Goal: Task Accomplishment & Management: Complete application form

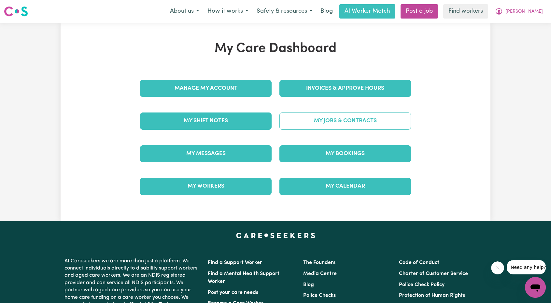
click at [311, 113] on link "My Jobs & Contracts" at bounding box center [345, 121] width 132 height 17
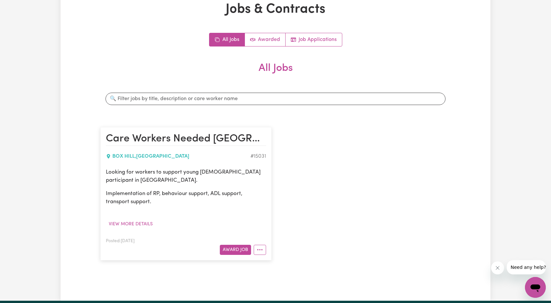
scroll to position [98, 0]
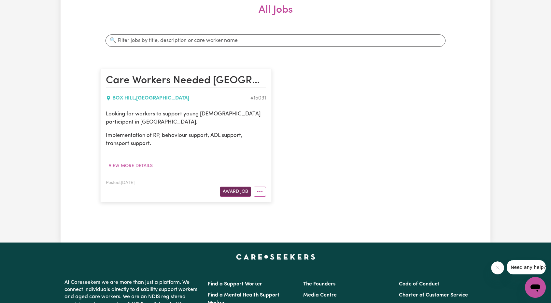
click at [234, 192] on button "Award Job" at bounding box center [235, 192] width 31 height 10
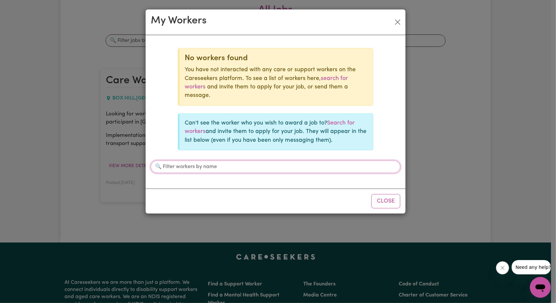
click at [308, 170] on input "Filter workers by name" at bounding box center [275, 167] width 249 height 12
click at [391, 206] on button "Close" at bounding box center [385, 201] width 29 height 14
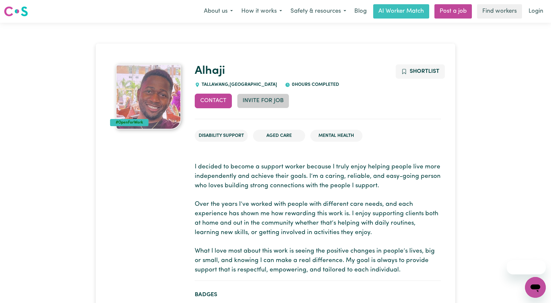
click at [260, 106] on button "Invite for Job" at bounding box center [263, 101] width 52 height 14
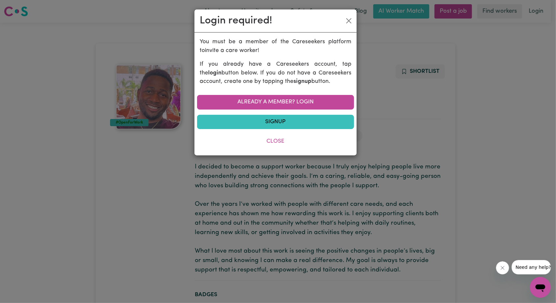
drag, startPoint x: 129, startPoint y: 41, endPoint x: 131, endPoint y: 28, distance: 13.5
click at [129, 41] on div "Login required! You must be a member of the Careseekers platform to invite a ca…" at bounding box center [278, 151] width 556 height 303
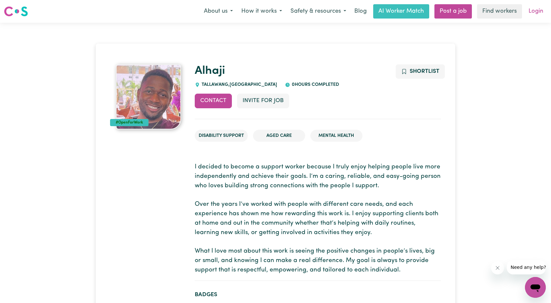
click at [540, 9] on link "Login" at bounding box center [535, 11] width 22 height 14
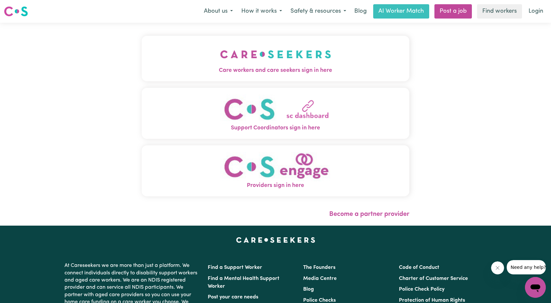
click at [343, 65] on button "Care workers and care seekers sign in here" at bounding box center [276, 59] width 268 height 46
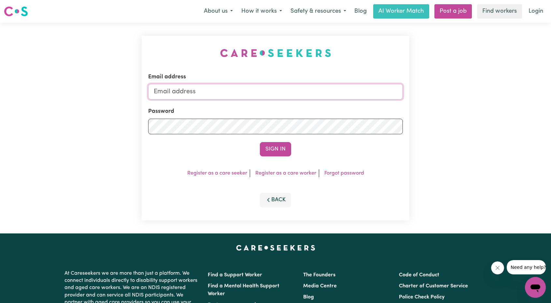
click at [267, 89] on input "Email address" at bounding box center [275, 92] width 255 height 16
drag, startPoint x: 188, startPoint y: 92, endPoint x: 336, endPoint y: 116, distance: 149.9
click at [337, 108] on form "Email address superuser~ethan@careseekers.com.au Password Sign In" at bounding box center [275, 115] width 255 height 84
type input "superuser~JoshuaRivera@careseekers.com.au"
click at [277, 149] on button "Sign In" at bounding box center [275, 149] width 31 height 14
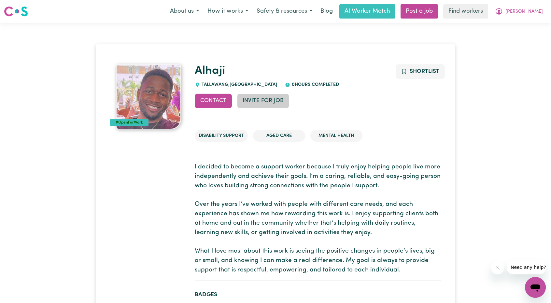
click at [274, 101] on button "Invite for Job" at bounding box center [263, 101] width 52 height 14
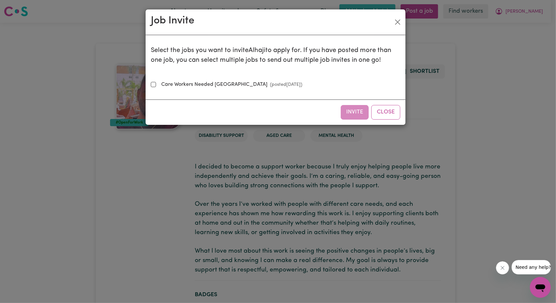
click at [267, 86] on small "(posted Sep 2 2025 )" at bounding box center [284, 84] width 35 height 5
click at [156, 86] on input "Care Workers Needed Box Hill (posted Sep 2 2025 )" at bounding box center [153, 84] width 5 height 5
checkbox input "true"
click at [357, 110] on button "Invite" at bounding box center [355, 112] width 28 height 14
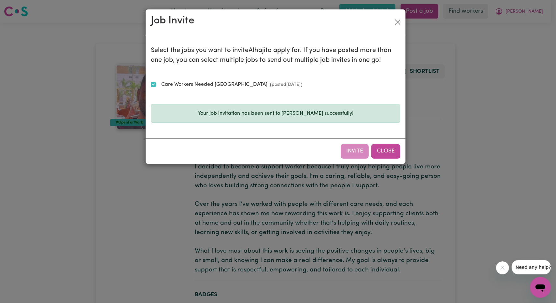
click at [399, 152] on button "Close" at bounding box center [385, 151] width 29 height 14
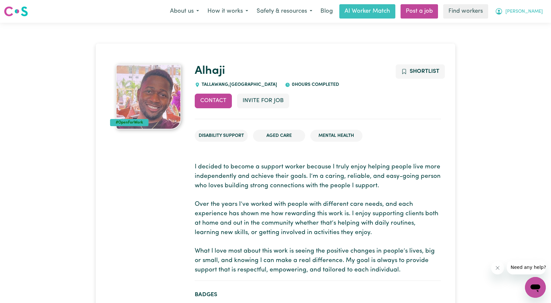
click at [533, 10] on span "[PERSON_NAME]" at bounding box center [523, 11] width 37 height 7
click at [513, 26] on link "My Dashboard" at bounding box center [520, 25] width 51 height 12
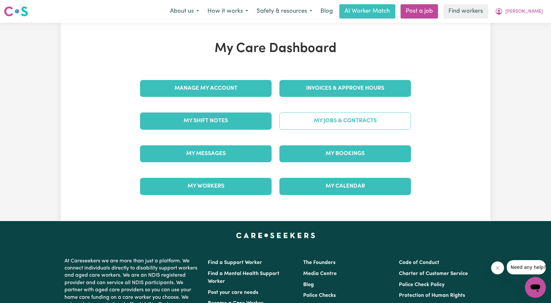
click at [342, 123] on link "My Jobs & Contracts" at bounding box center [345, 121] width 132 height 17
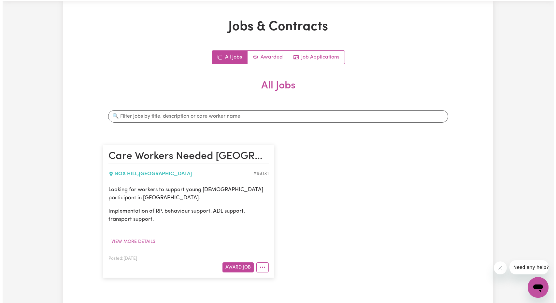
scroll to position [98, 0]
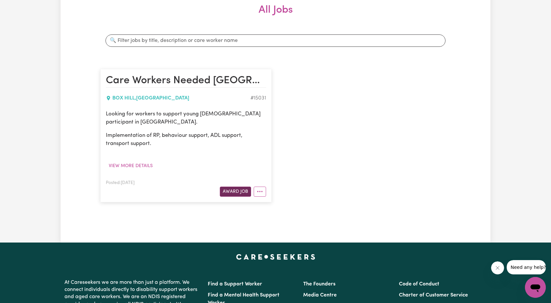
click at [234, 194] on button "Award Job" at bounding box center [235, 192] width 31 height 10
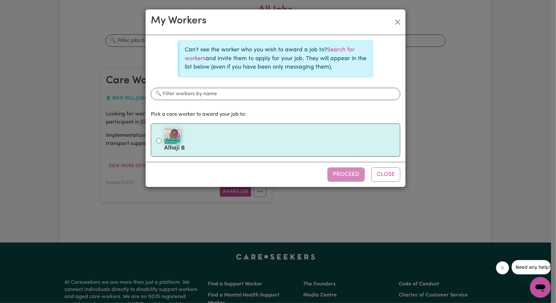
click at [234, 142] on div "#OpenForWork" at bounding box center [279, 136] width 230 height 16
click at [161, 142] on input "#OpenForWork Alhaji B" at bounding box center [158, 140] width 5 height 5
radio input "true"
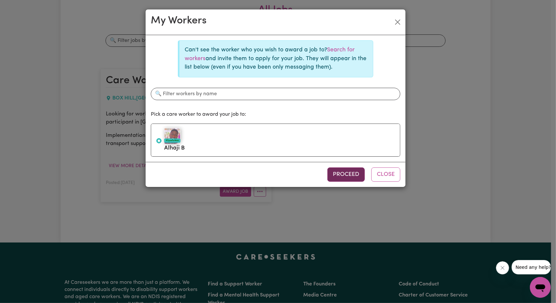
click at [341, 177] on button "Proceed" at bounding box center [345, 175] width 37 height 14
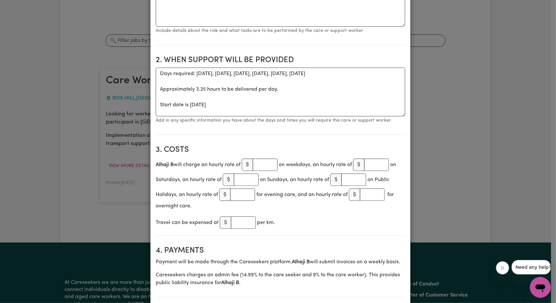
scroll to position [195, 0]
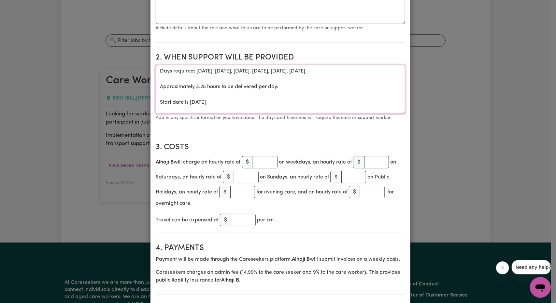
drag, startPoint x: 297, startPoint y: 86, endPoint x: 118, endPoint y: 77, distance: 179.3
click at [118, 77] on div "Create Contract Contract terms Set contractual terms that the care worker must …" at bounding box center [278, 151] width 556 height 303
click at [289, 103] on textarea "Days required: monday, tuesday, wednesday, thursday, friday, saturday Approxima…" at bounding box center [280, 89] width 249 height 49
click at [257, 163] on input "number" at bounding box center [265, 162] width 25 height 12
type input "61.07"
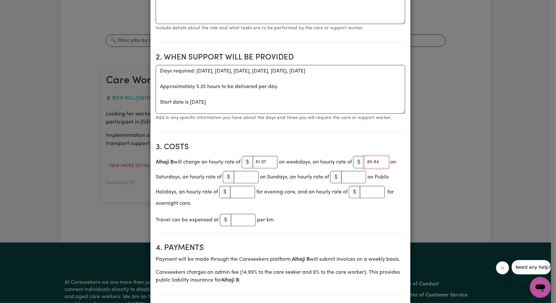
type input "85.94"
type input "110.81"
type input "135.68"
click at [230, 192] on input "number" at bounding box center [242, 192] width 25 height 12
type input "67.29"
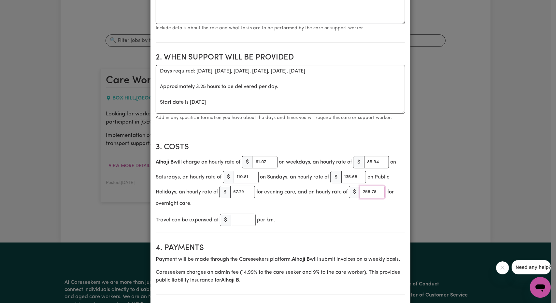
type input "258.78"
type input "1"
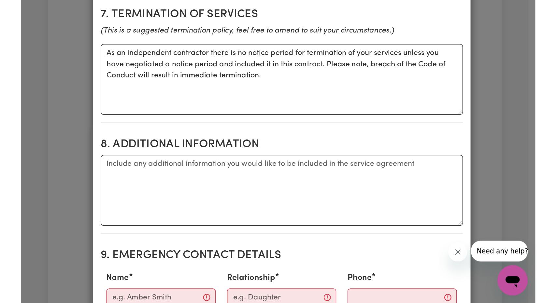
scroll to position [640, 0]
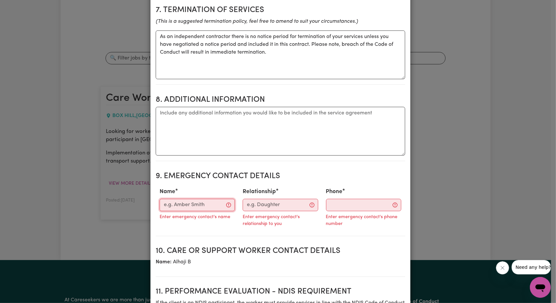
click at [180, 205] on input "Name" at bounding box center [197, 205] width 75 height 12
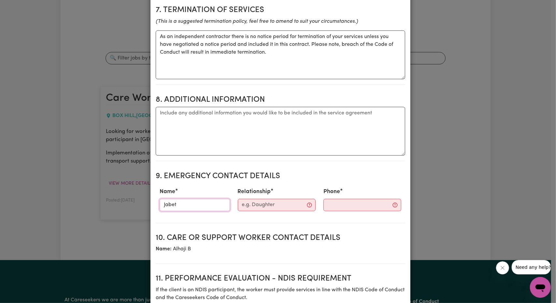
type input "Jabet"
type input "Mother"
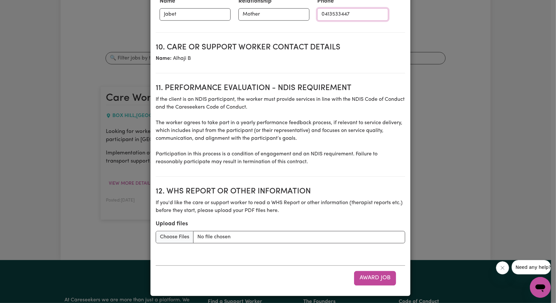
scroll to position [831, 0]
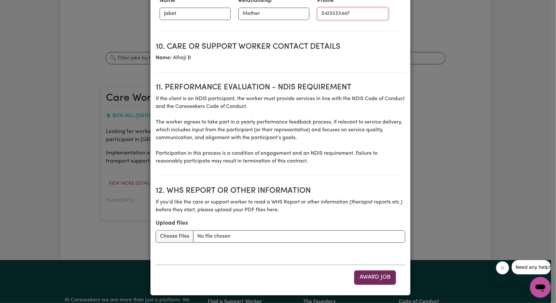
type input "0413533447"
click at [357, 272] on button "Award Job" at bounding box center [375, 278] width 42 height 14
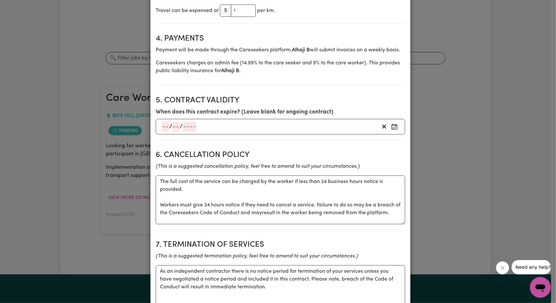
scroll to position [298, 0]
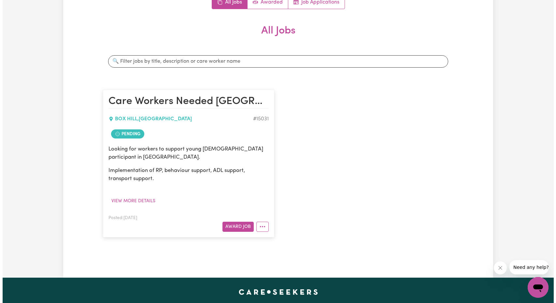
scroll to position [145, 0]
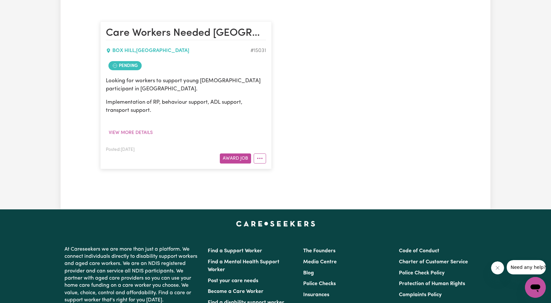
click at [267, 156] on article "Care Workers Needed [GEOGRAPHIC_DATA] # 15031 Pending Looking for workers to su…" at bounding box center [185, 94] width 171 height 147
click at [263, 158] on icon "More options" at bounding box center [260, 158] width 7 height 7
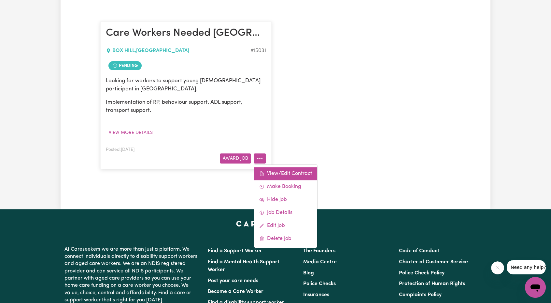
click at [270, 170] on link "View/Edit Contract" at bounding box center [285, 173] width 63 height 13
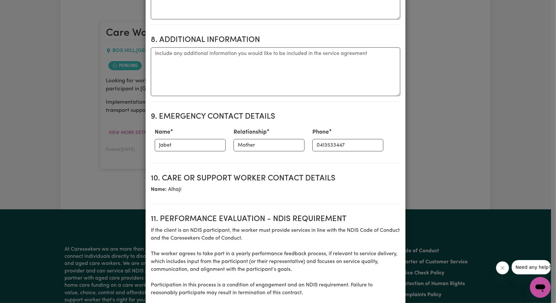
scroll to position [814, 0]
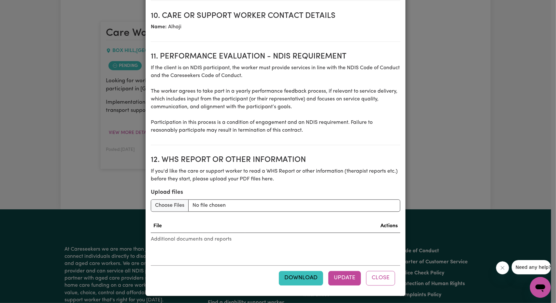
click at [288, 275] on button "Download" at bounding box center [301, 279] width 44 height 14
